Goal: Task Accomplishment & Management: Manage account settings

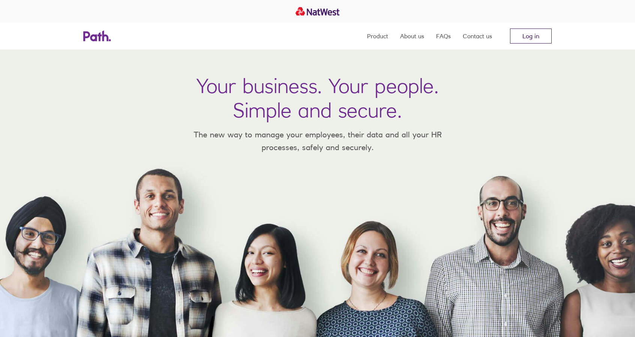
click at [531, 29] on link "Log in" at bounding box center [531, 36] width 42 height 15
click at [526, 29] on link "Log in" at bounding box center [531, 36] width 42 height 15
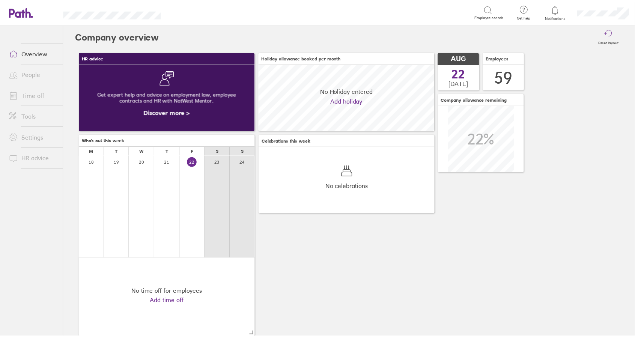
scroll to position [67, 177]
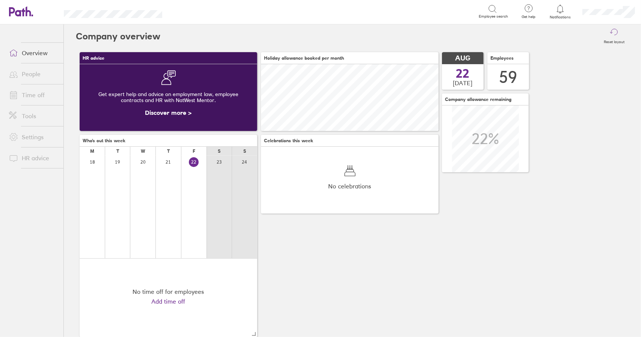
click at [33, 95] on link "Time off" at bounding box center [33, 94] width 60 height 15
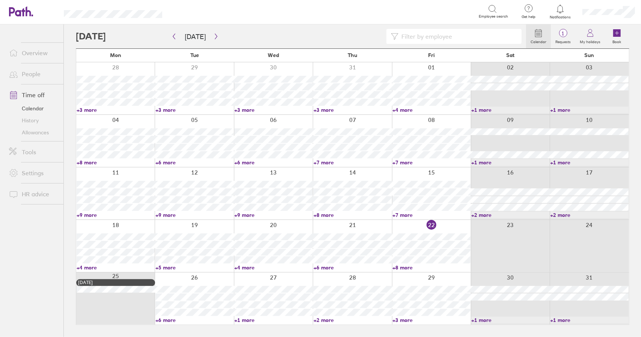
drag, startPoint x: 170, startPoint y: 320, endPoint x: 177, endPoint y: 216, distance: 104.6
click at [170, 320] on link "+6 more" at bounding box center [194, 320] width 78 height 7
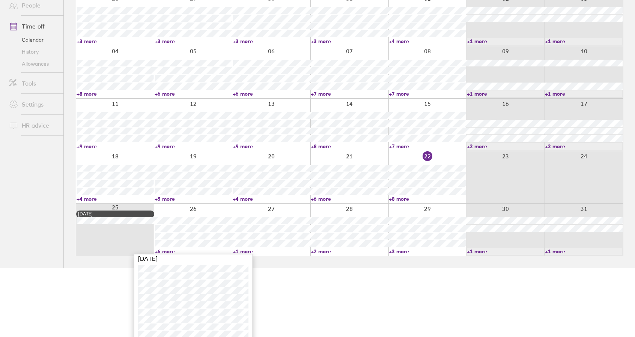
scroll to position [73, 0]
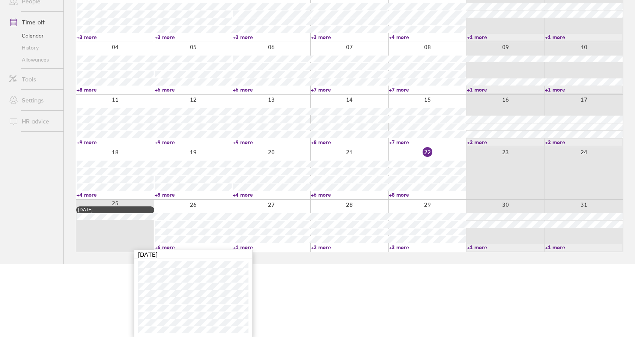
click at [165, 247] on link "+6 more" at bounding box center [193, 247] width 77 height 7
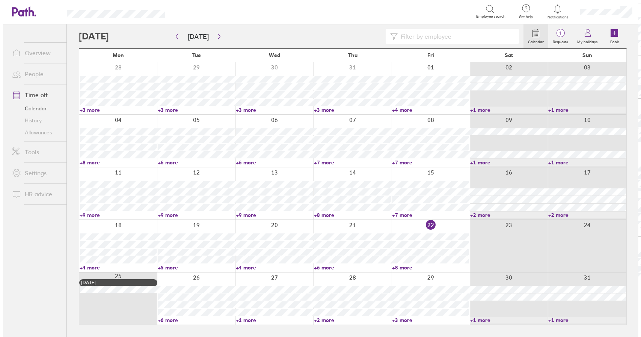
scroll to position [0, 0]
